Goal: Check status: Check status

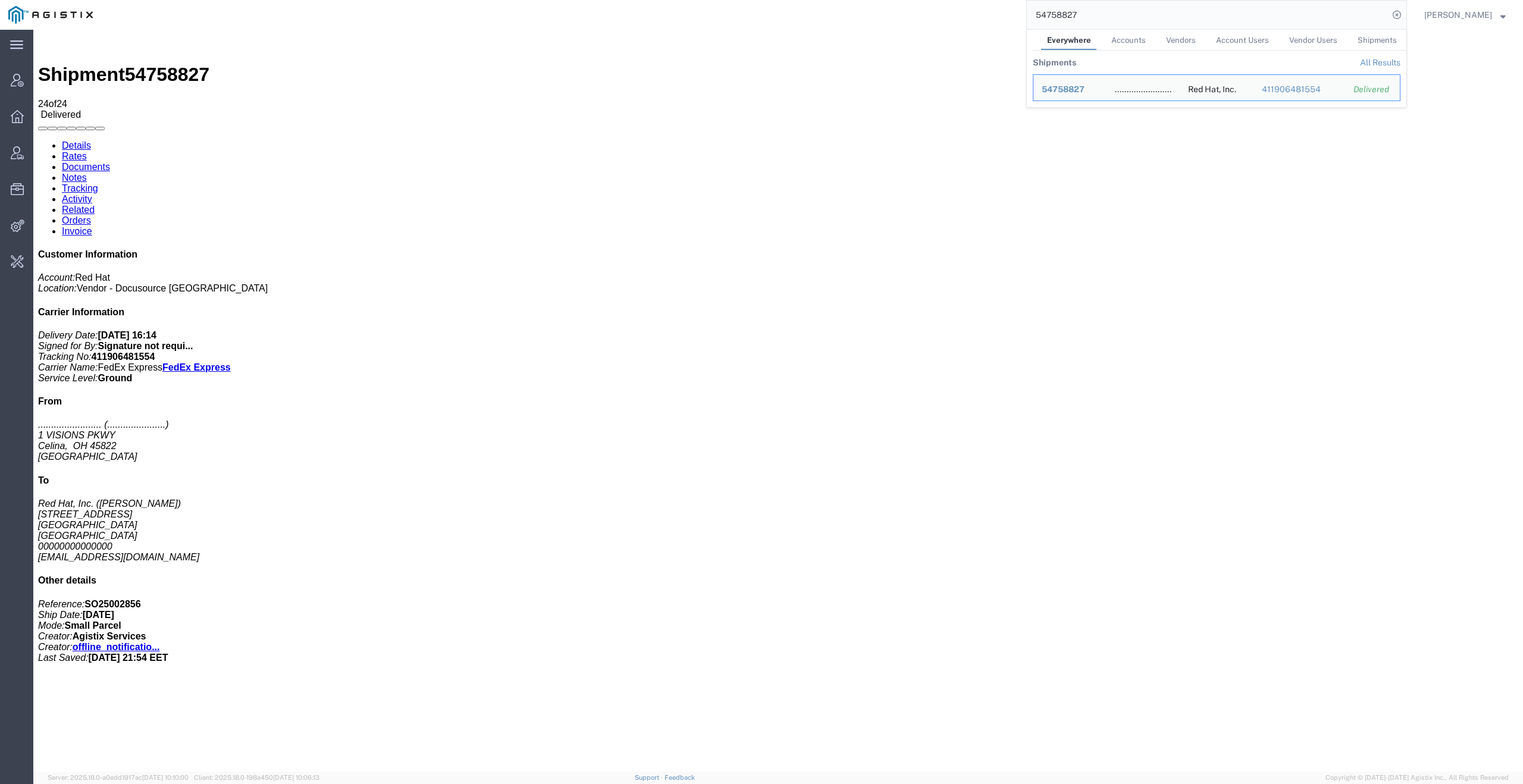
click at [1143, 6] on input "54758827" at bounding box center [1208, 15] width 362 height 28
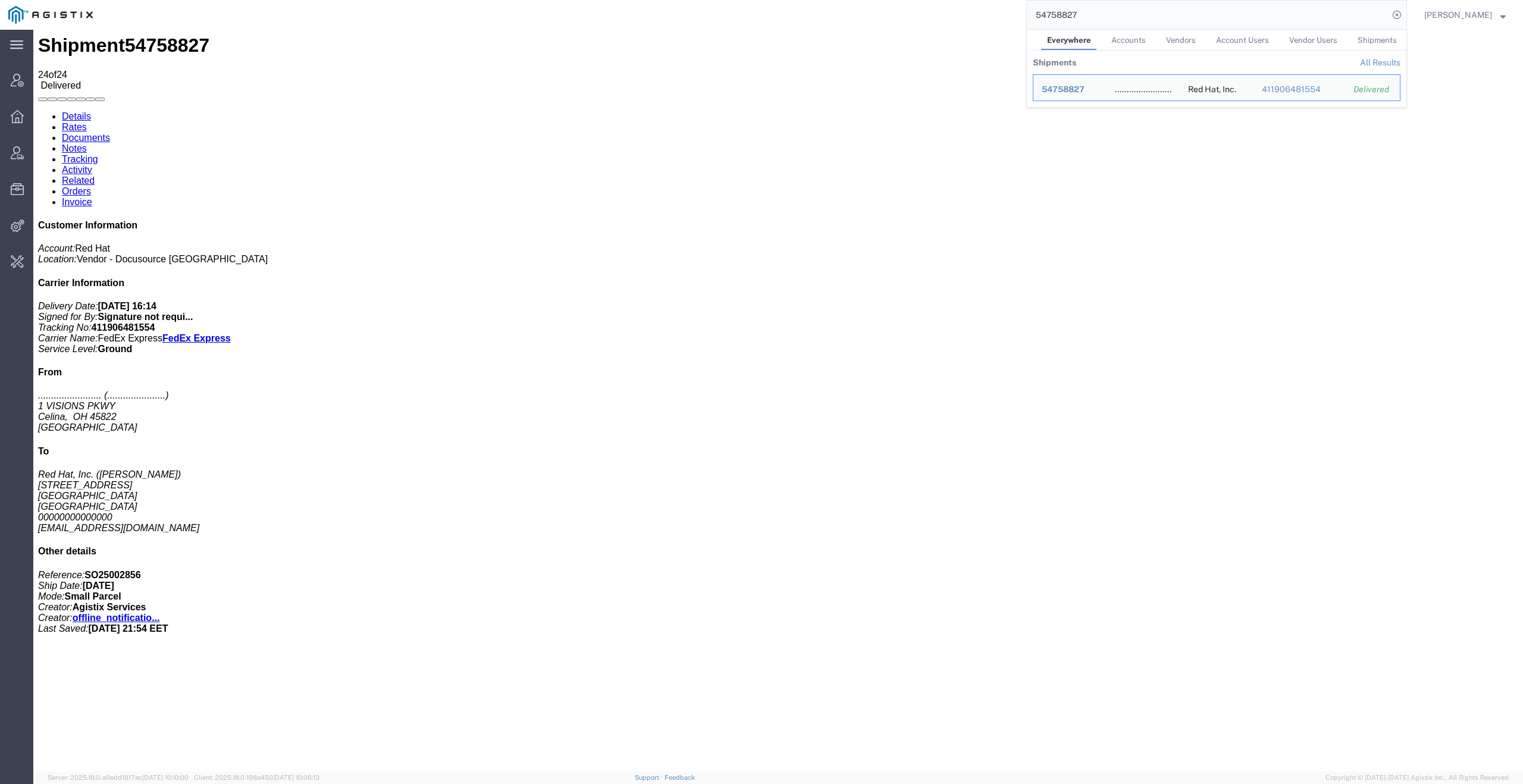
click at [1143, 6] on input "54758827" at bounding box center [1208, 15] width 362 height 28
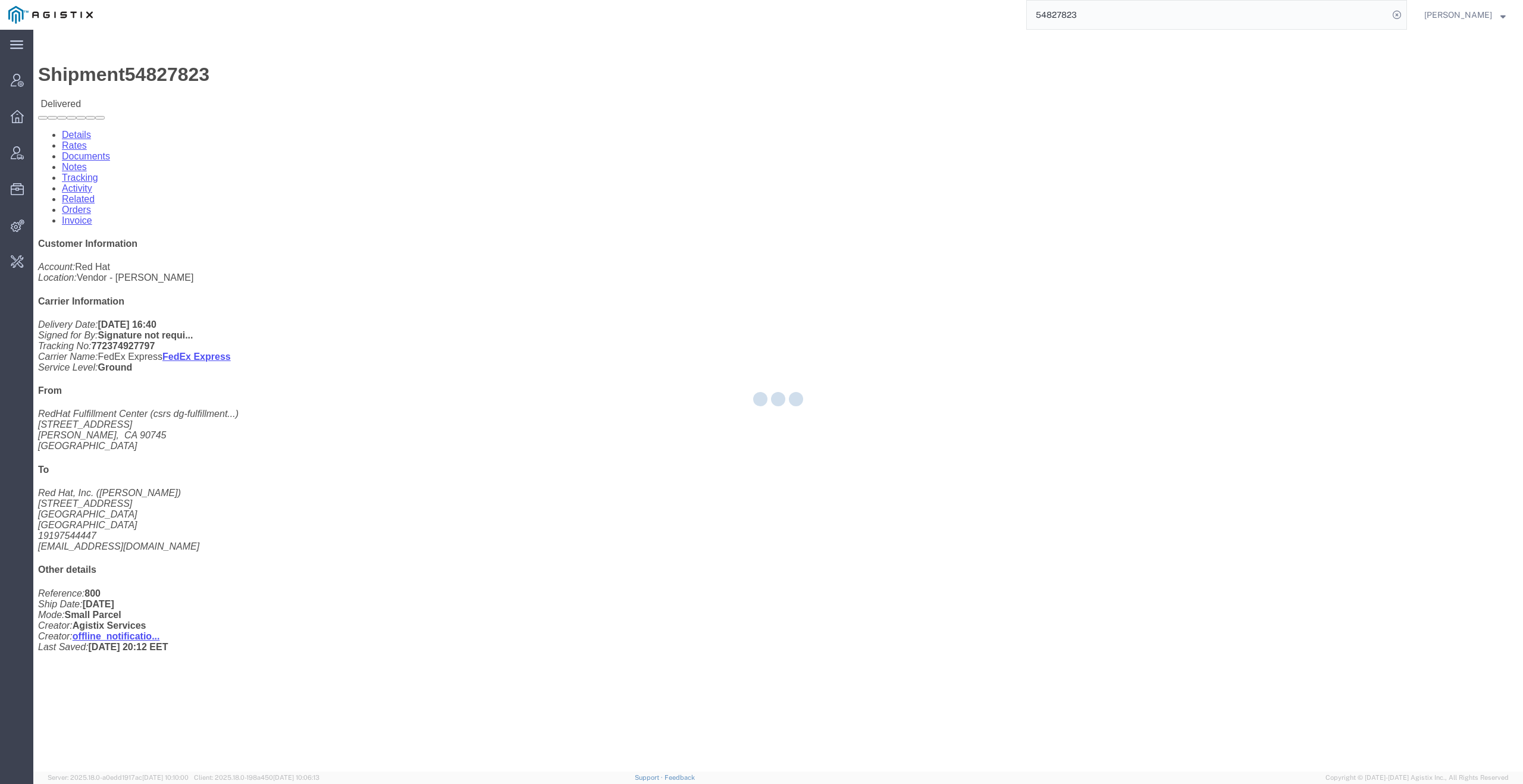
click at [304, 74] on div at bounding box center [778, 400] width 1490 height 741
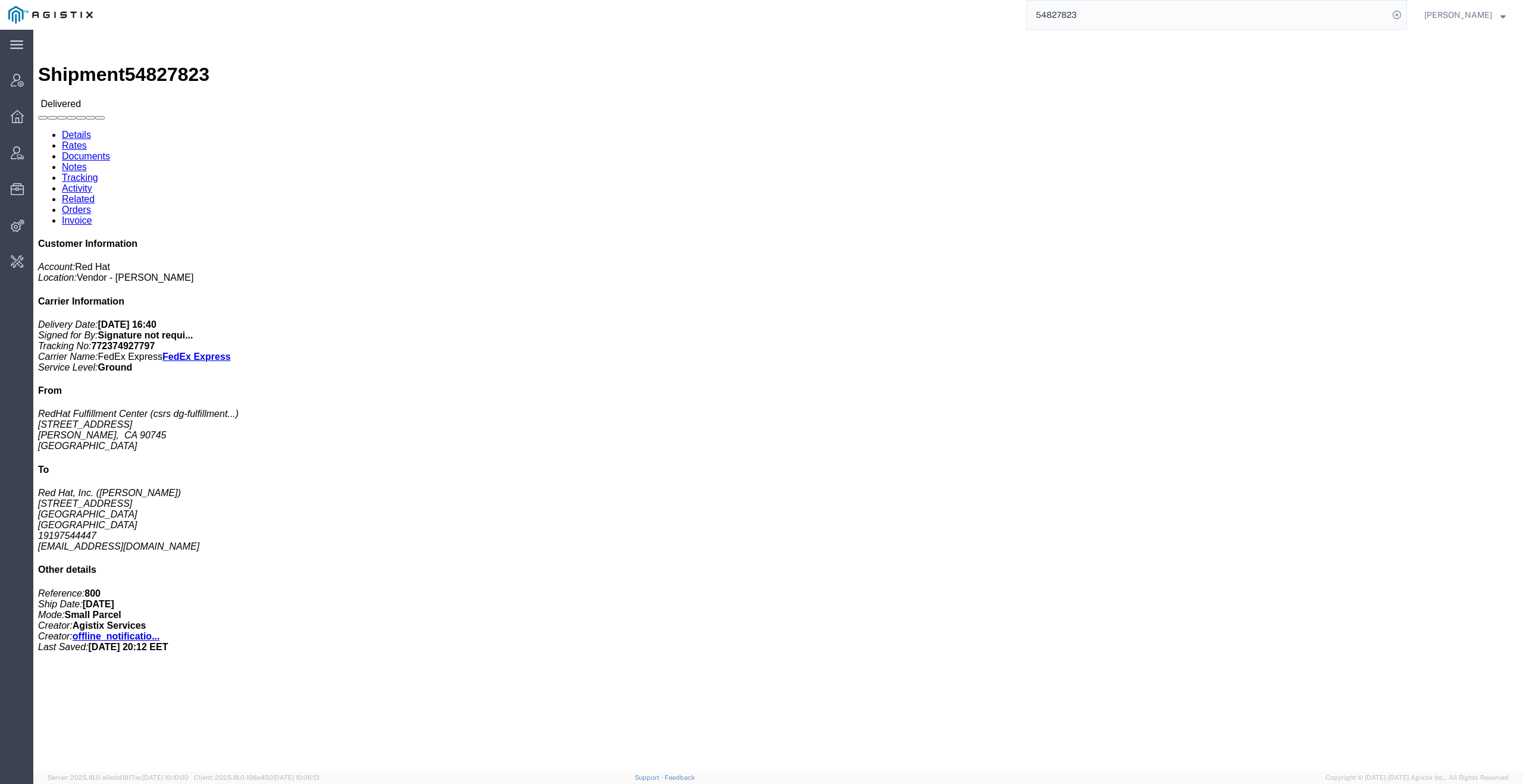
click link "Activity"
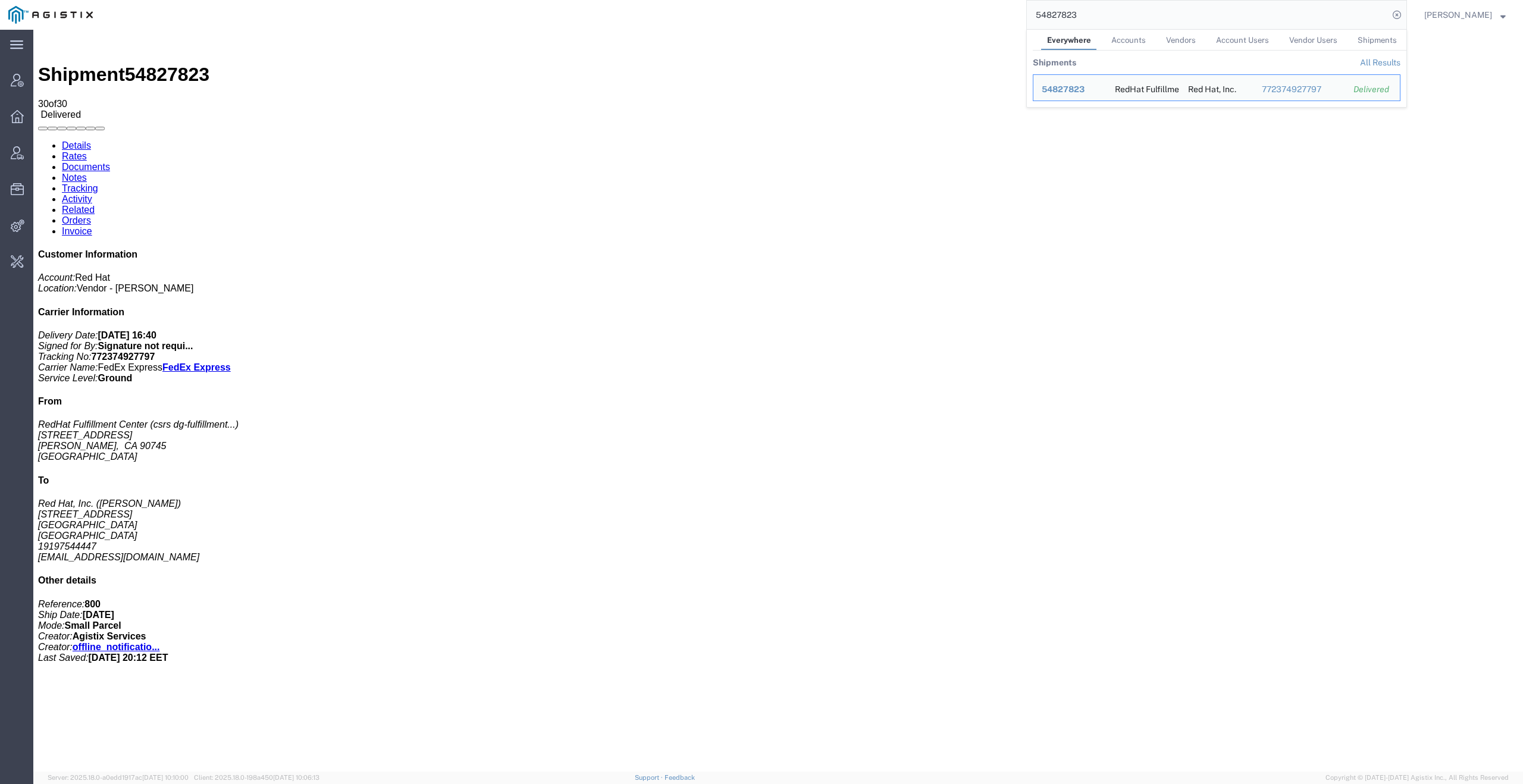
click at [1238, 16] on input "54827823" at bounding box center [1208, 15] width 362 height 28
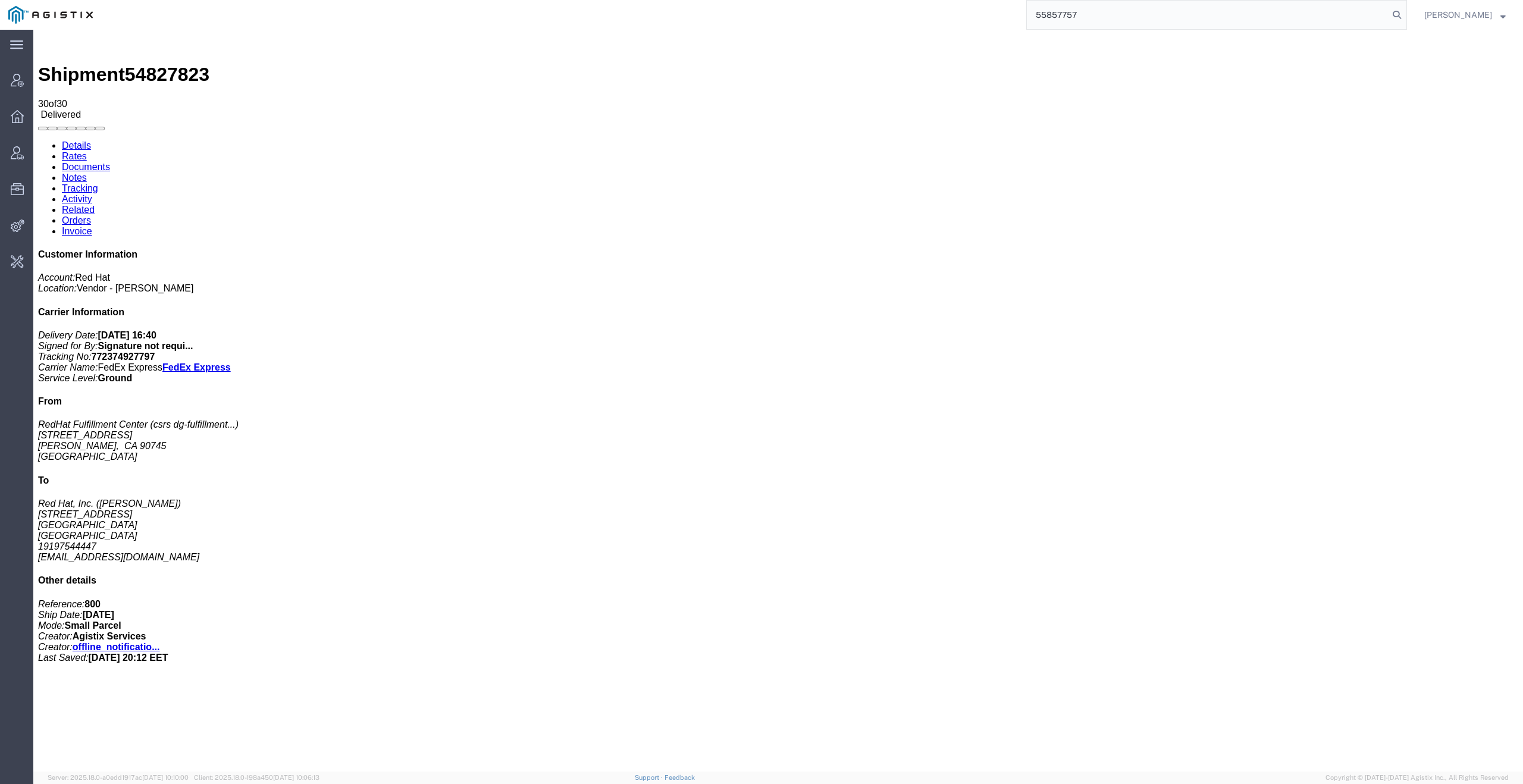
type input "55857757"
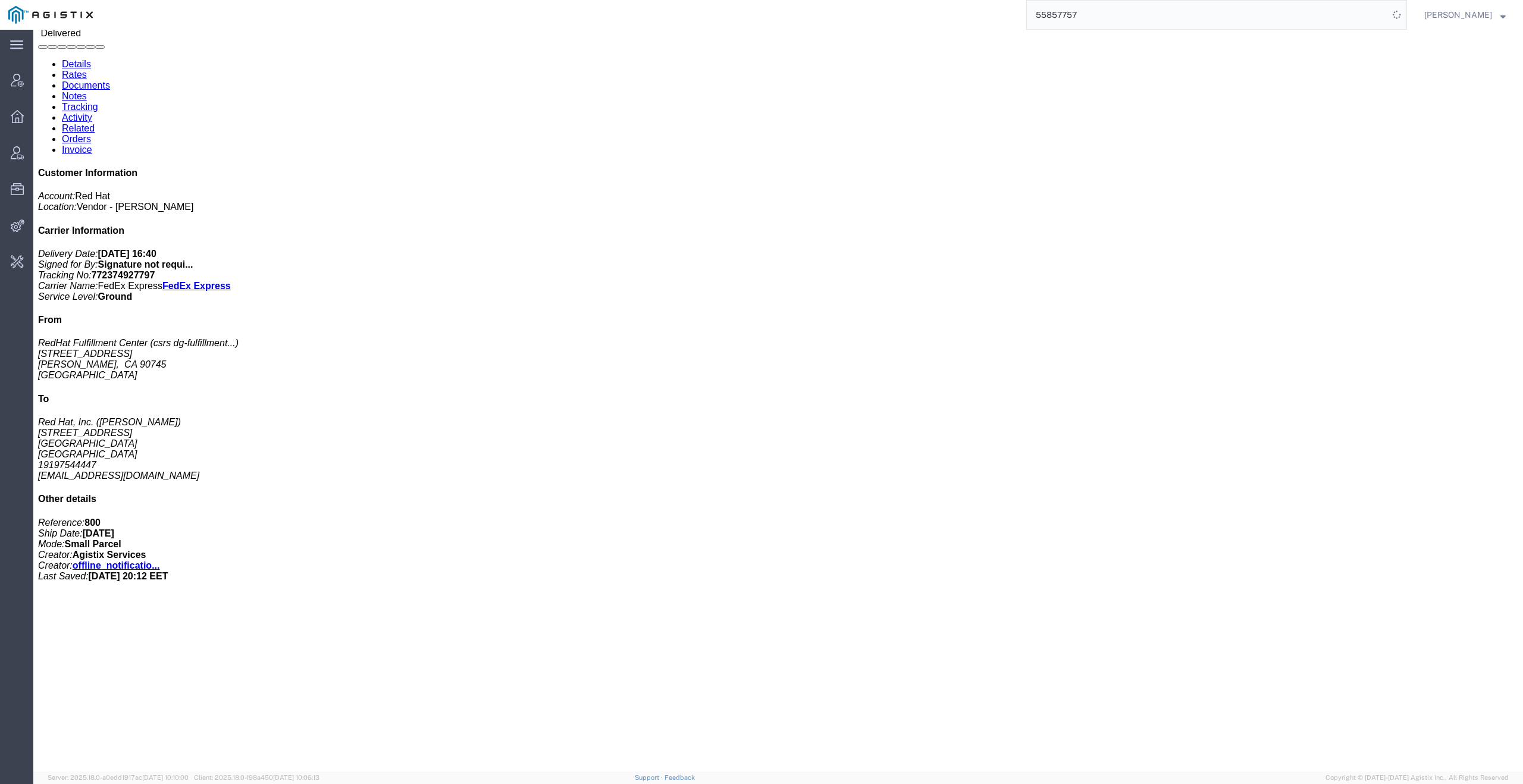
scroll to position [152, 0]
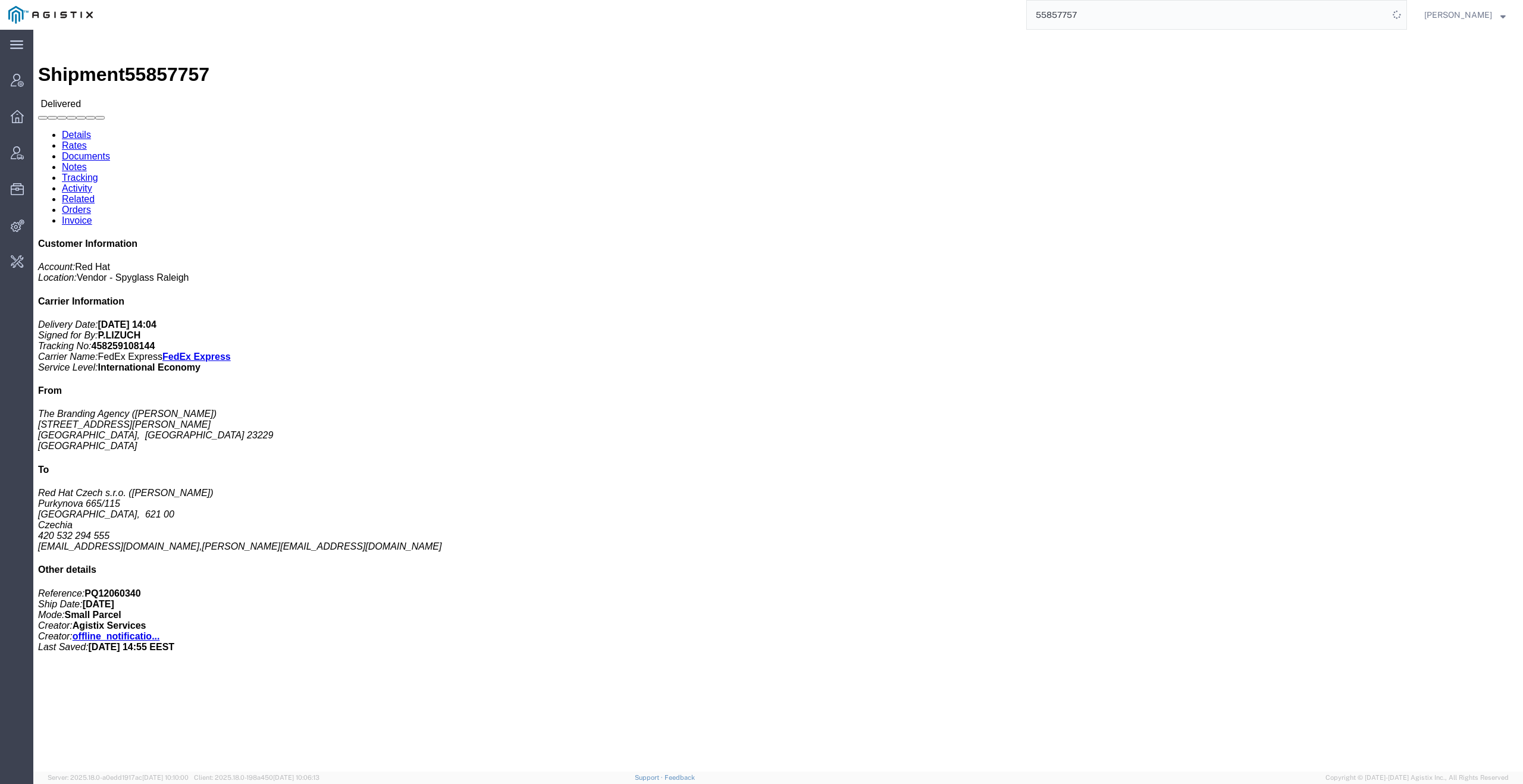
click link "Activity"
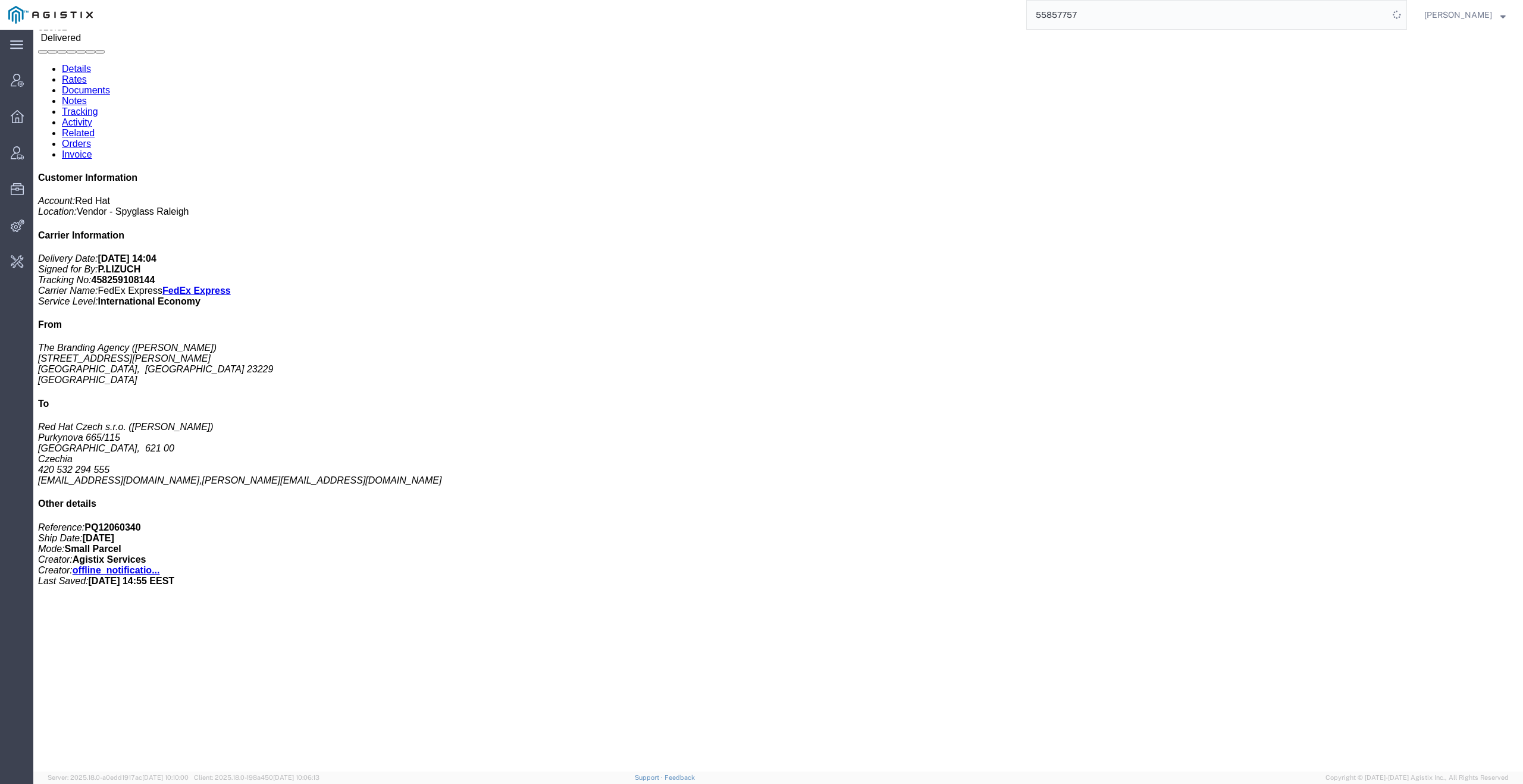
scroll to position [224, 0]
